Goal: Transaction & Acquisition: Purchase product/service

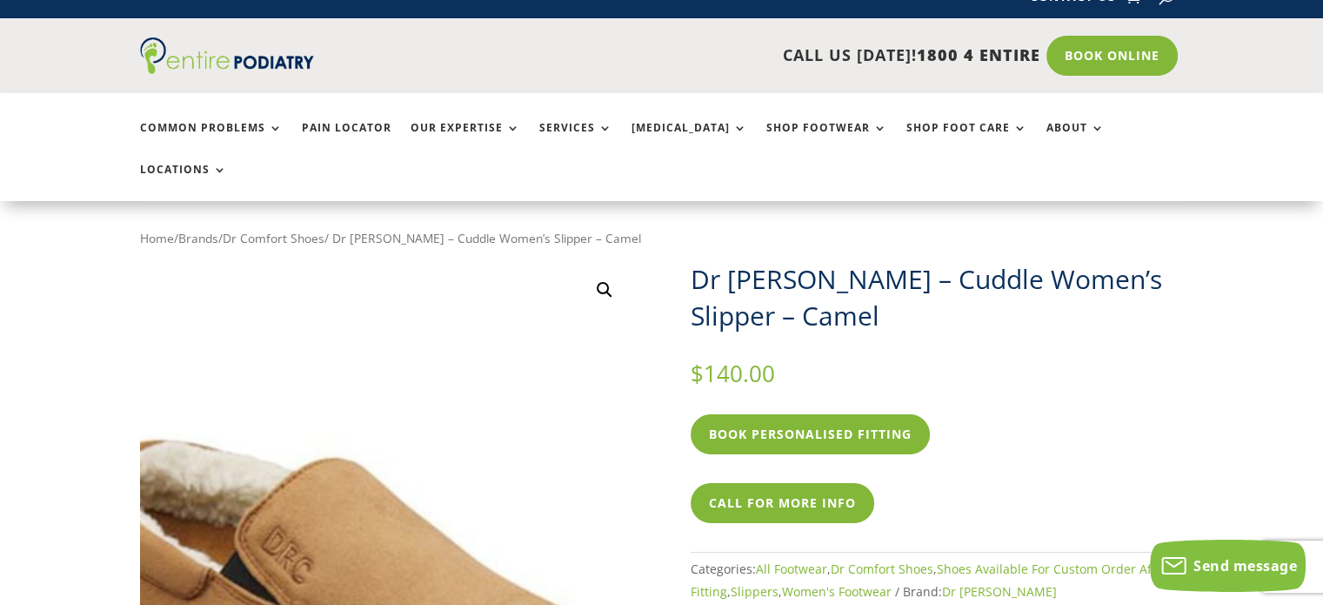
click at [472, 251] on img at bounding box center [351, 599] width 696 height 696
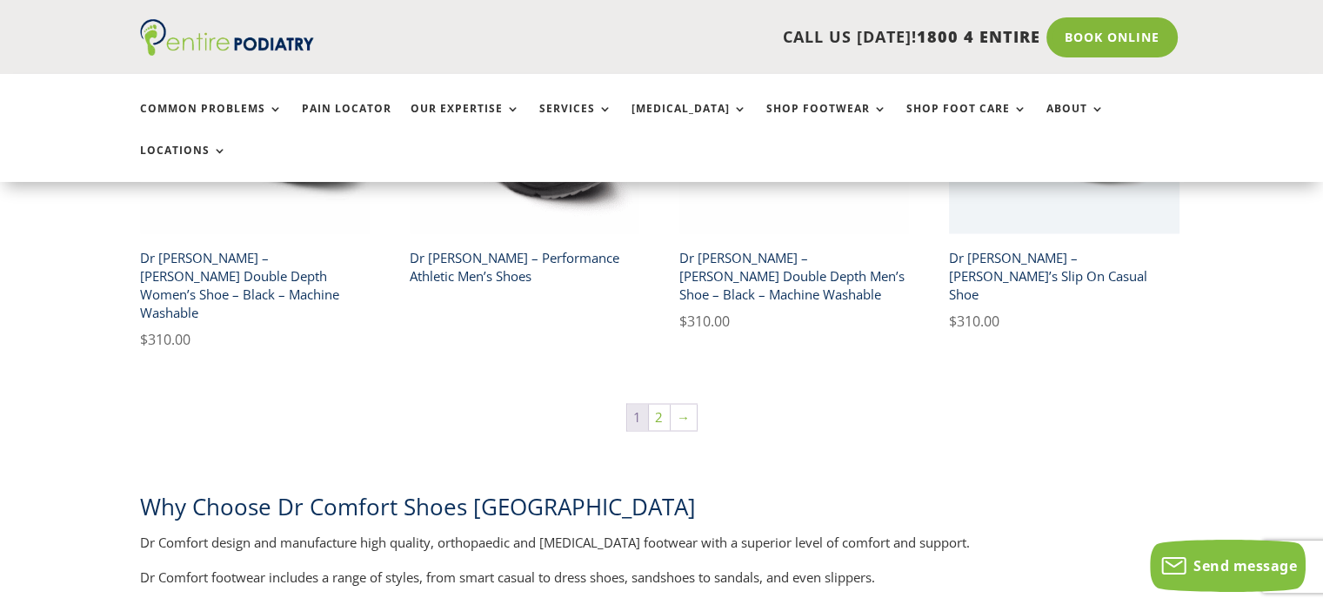
scroll to position [3144, 0]
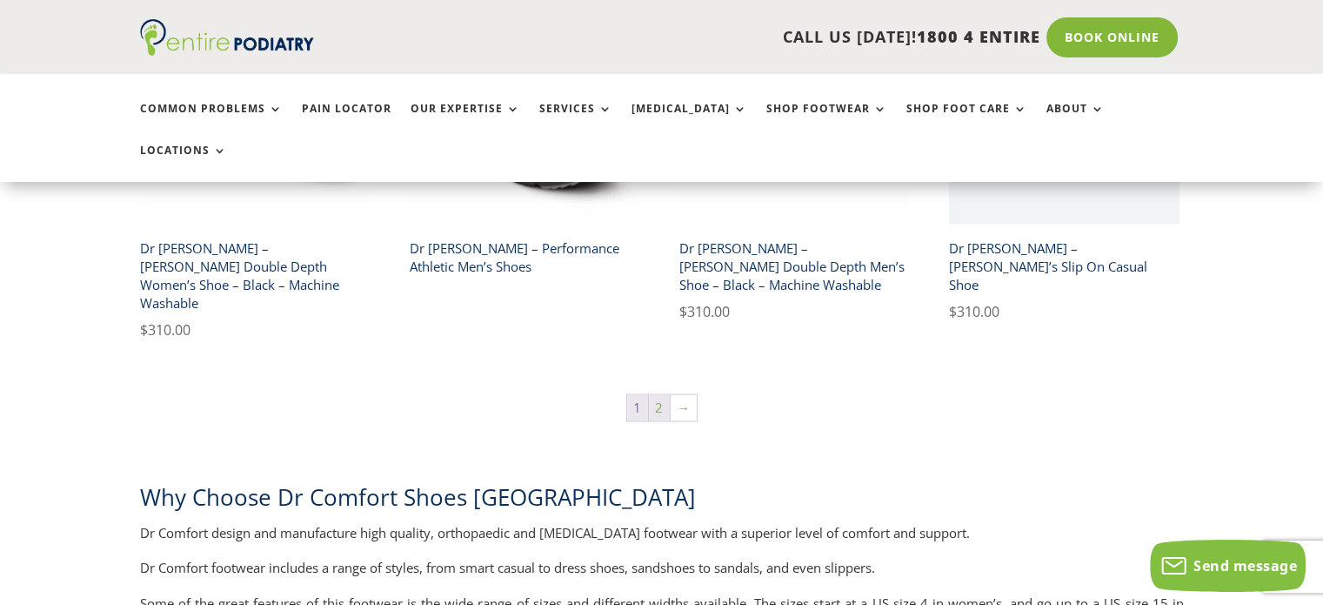
click at [658, 394] on link "2" at bounding box center [659, 407] width 21 height 26
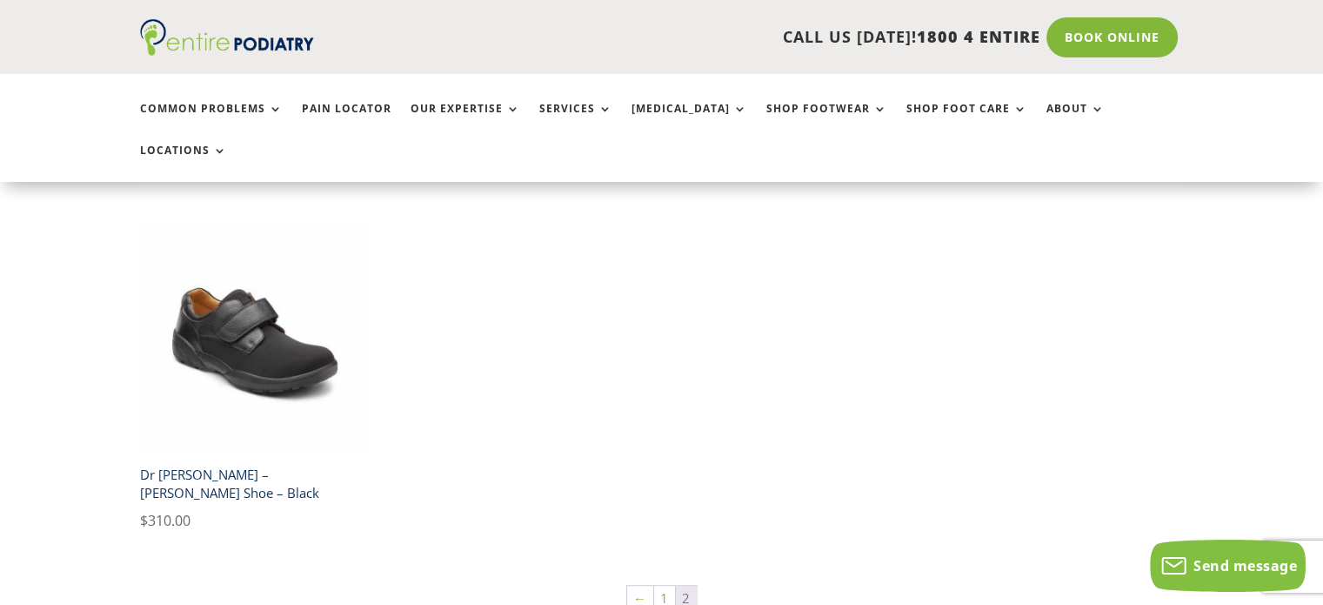
scroll to position [1116, 0]
click at [664, 585] on link "1" at bounding box center [664, 598] width 21 height 26
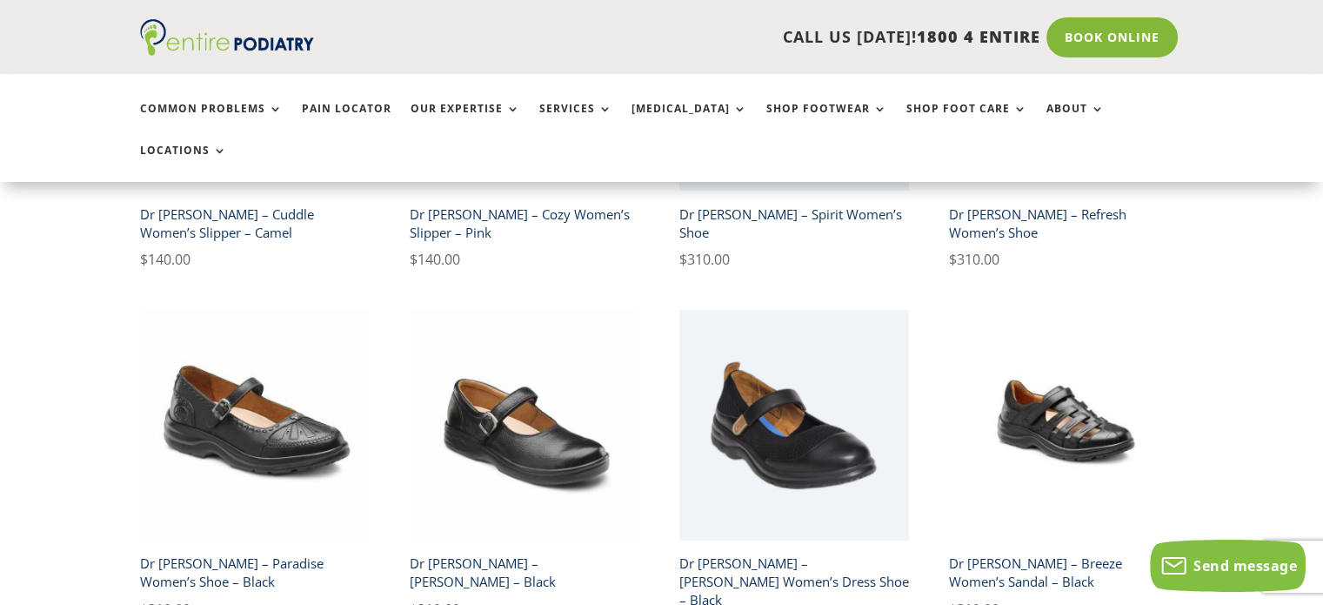
scroll to position [1883, 0]
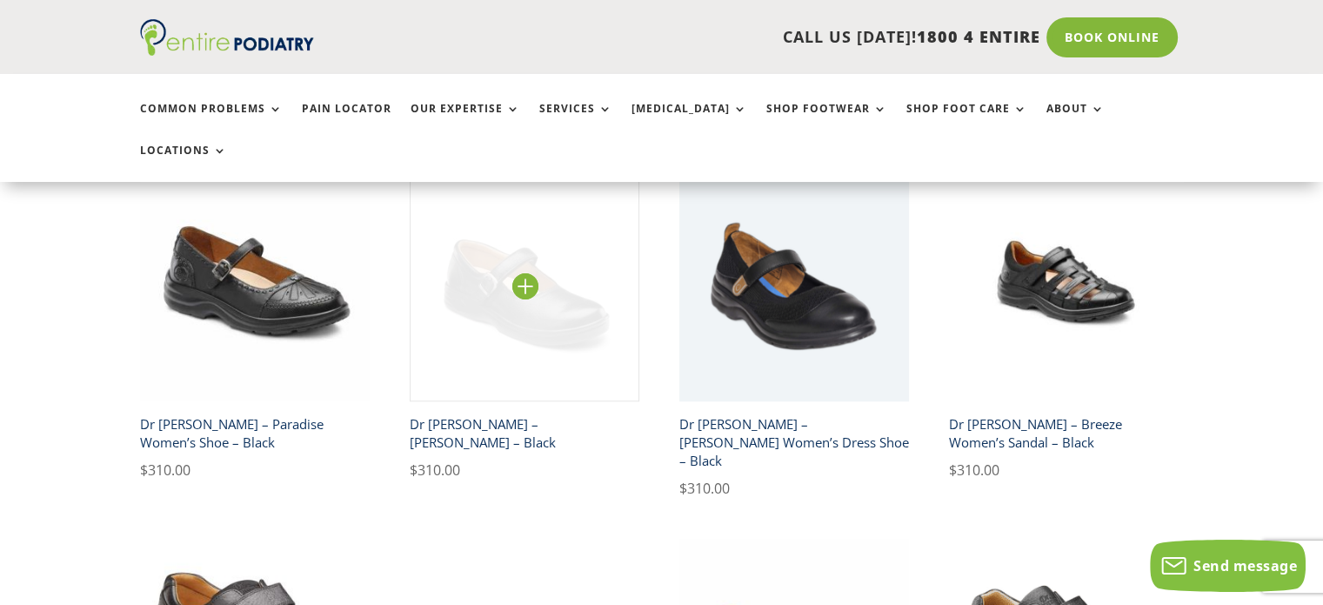
click at [532, 216] on img at bounding box center [525, 286] width 231 height 231
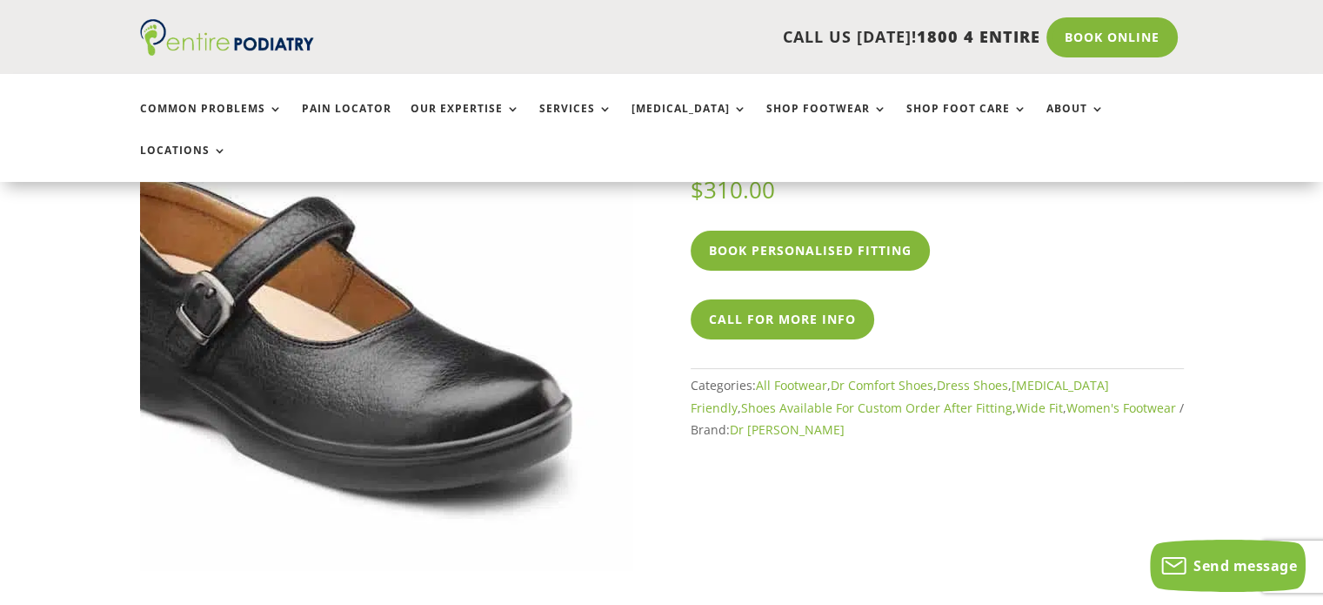
scroll to position [209, 0]
